Goal: Information Seeking & Learning: Learn about a topic

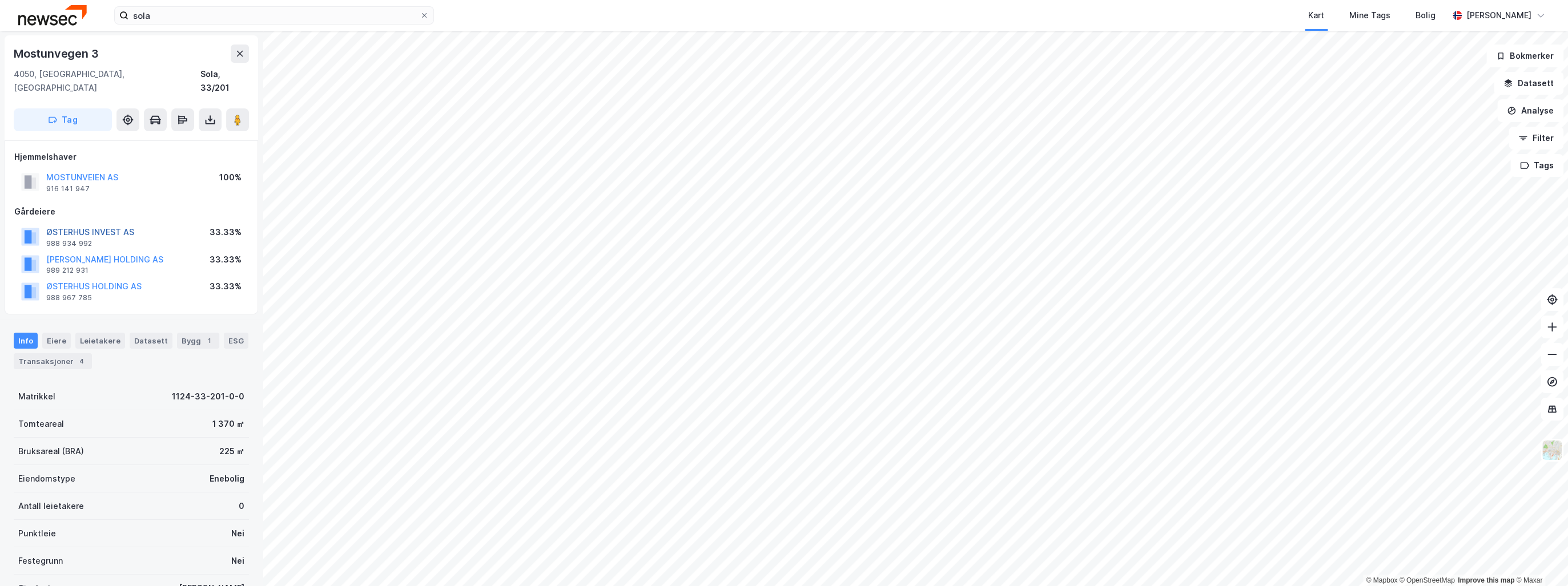
click at [0, 0] on button "ØSTERHUS INVEST AS" at bounding box center [0, 0] width 0 height 0
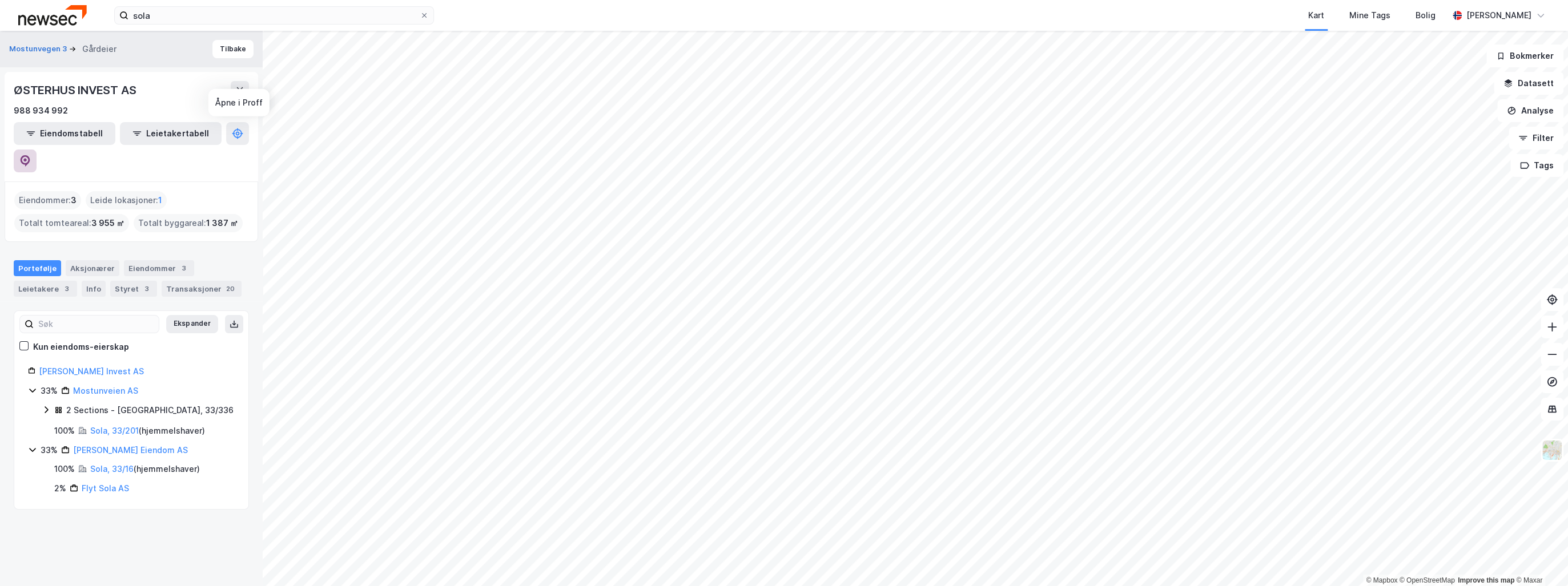
click at [30, 155] on icon at bounding box center [26, 161] width 10 height 12
click at [94, 445] on link "[PERSON_NAME] Eiendom AS" at bounding box center [130, 450] width 115 height 10
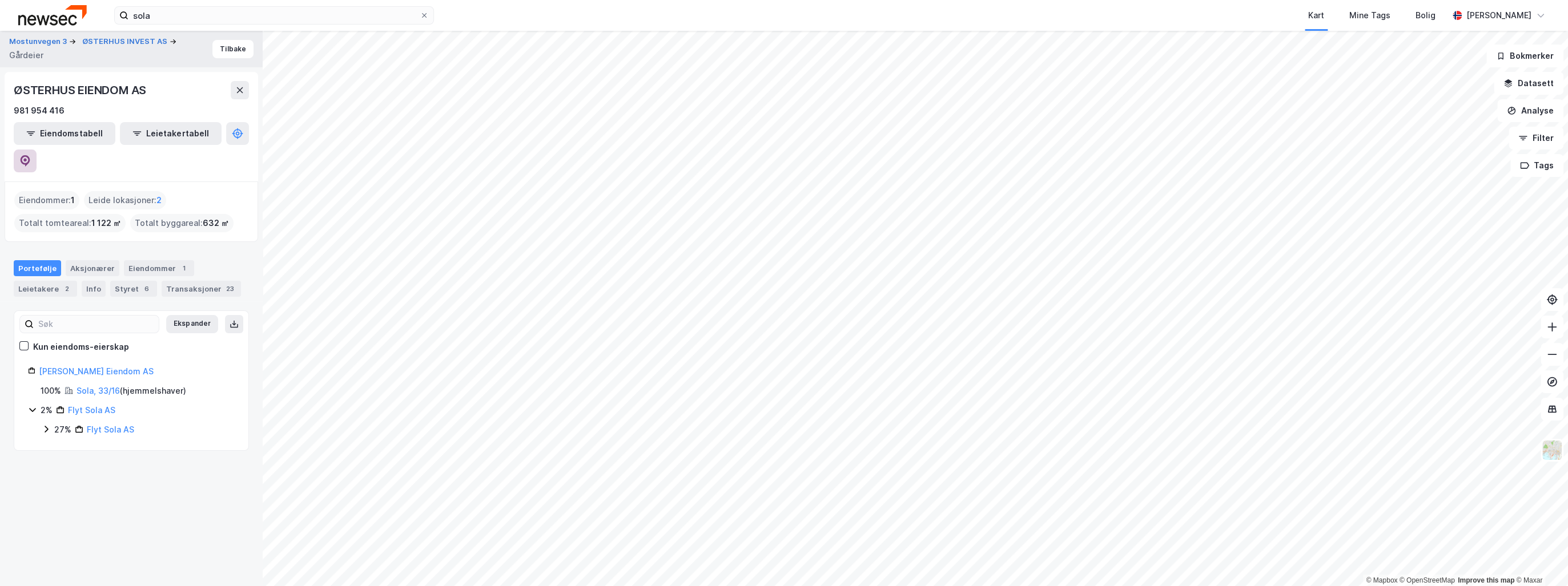
click at [31, 155] on icon at bounding box center [25, 161] width 12 height 12
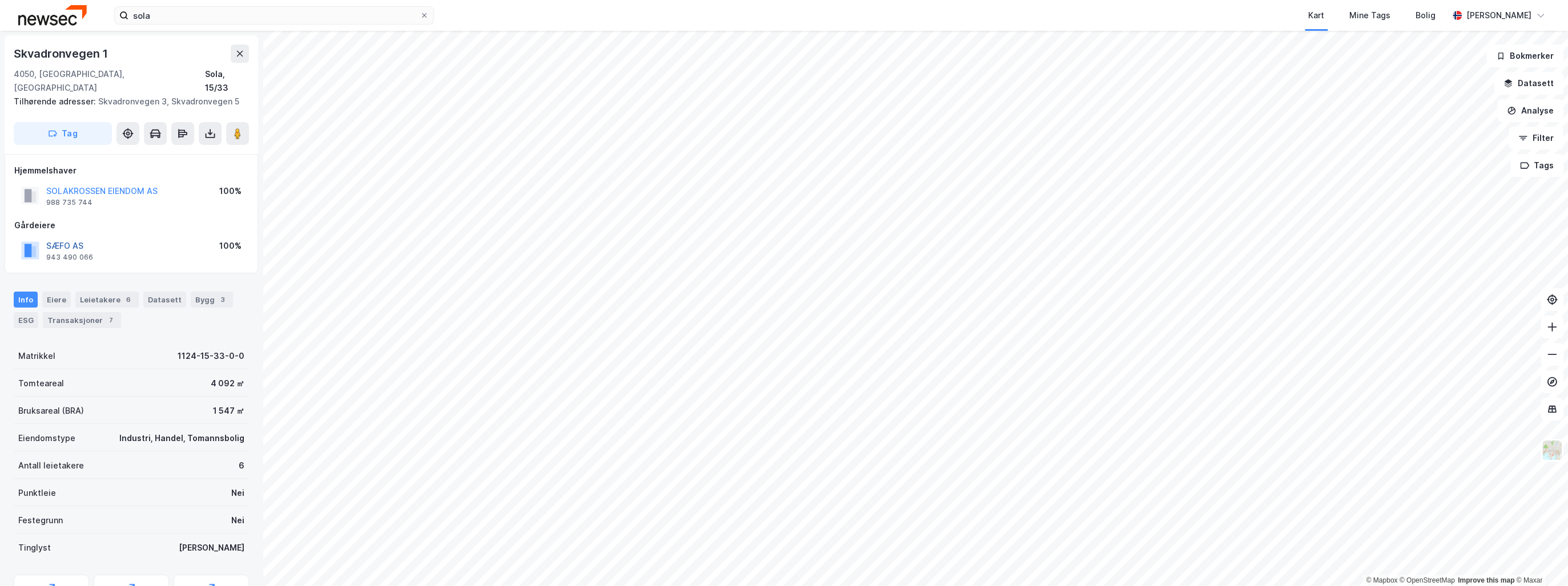
click at [0, 0] on button "SÆFO AS" at bounding box center [0, 0] width 0 height 0
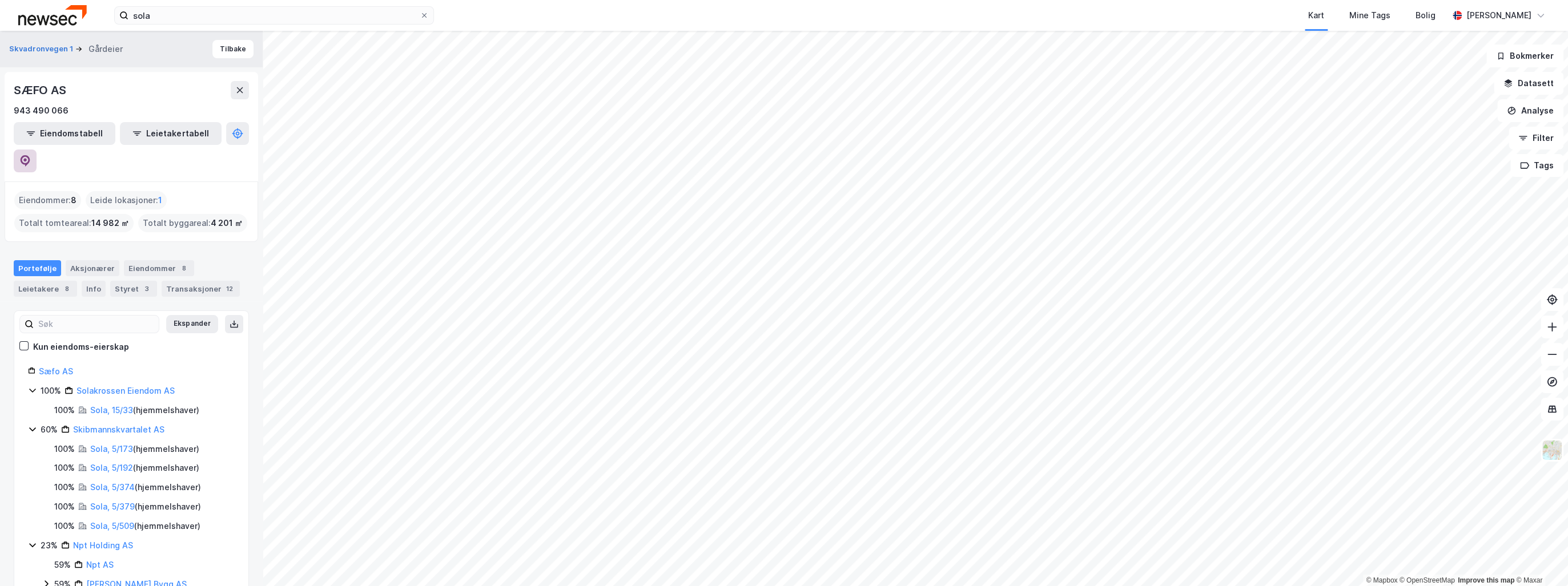
click at [30, 155] on icon at bounding box center [26, 161] width 10 height 12
